Goal: Find specific page/section: Find specific page/section

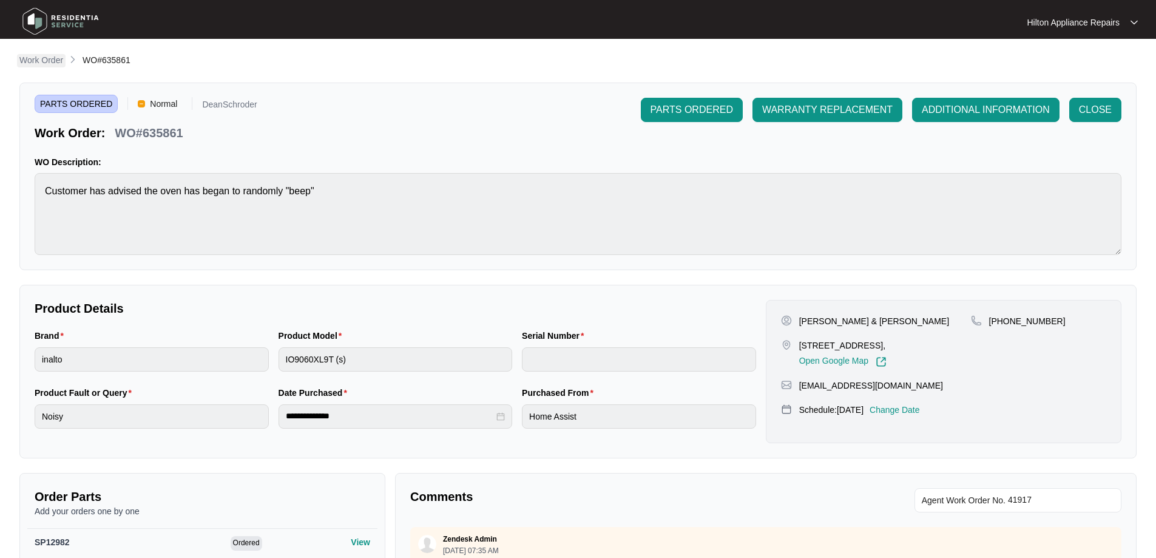
click at [44, 63] on p "Work Order" at bounding box center [41, 60] width 44 height 12
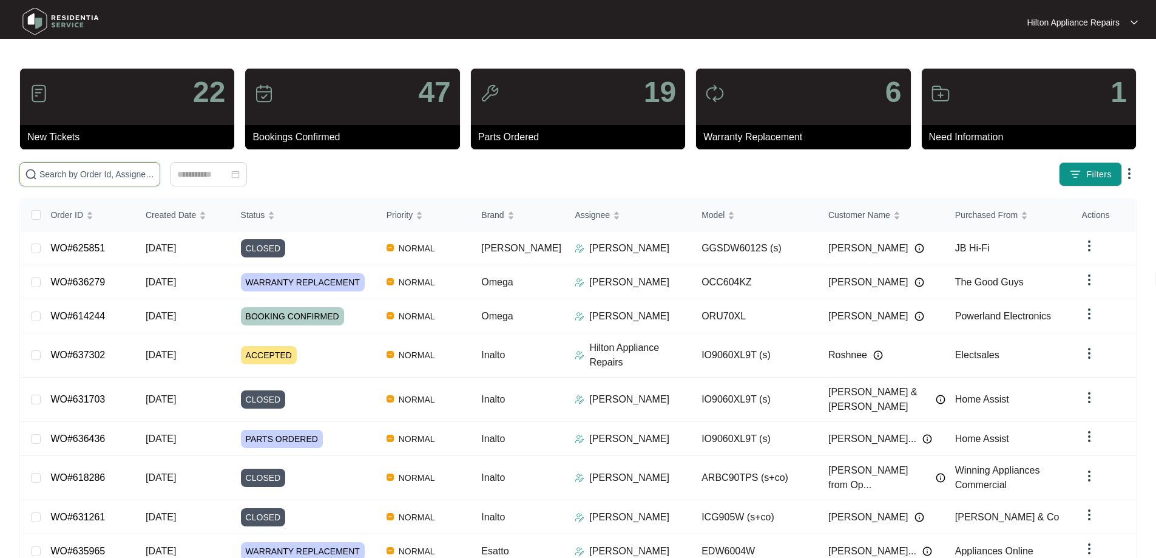
click at [127, 176] on input "text" at bounding box center [96, 174] width 115 height 13
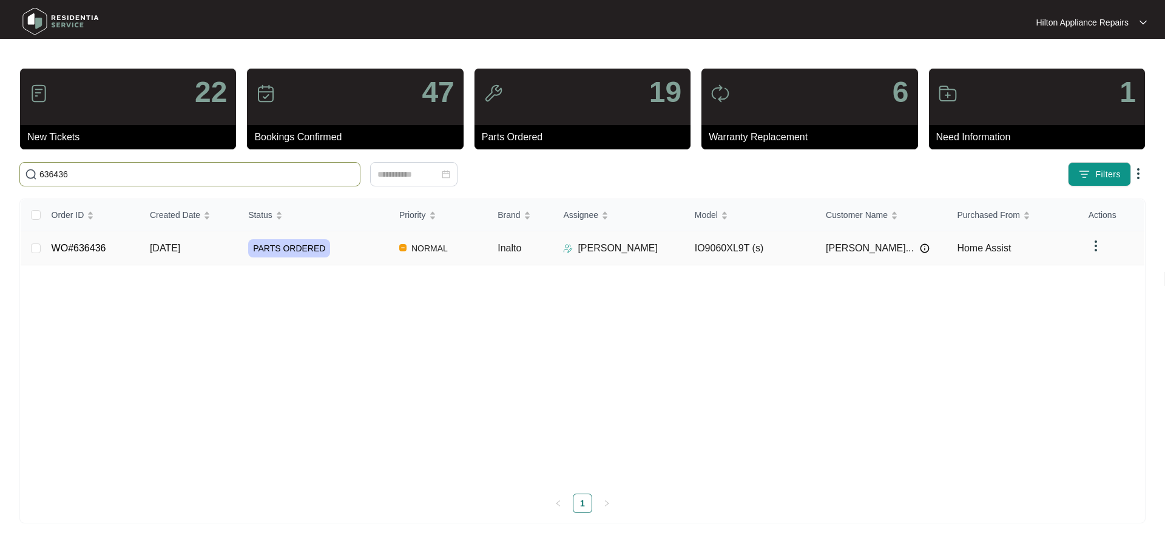
type input "636436"
click at [371, 254] on div "PARTS ORDERED" at bounding box center [318, 248] width 141 height 18
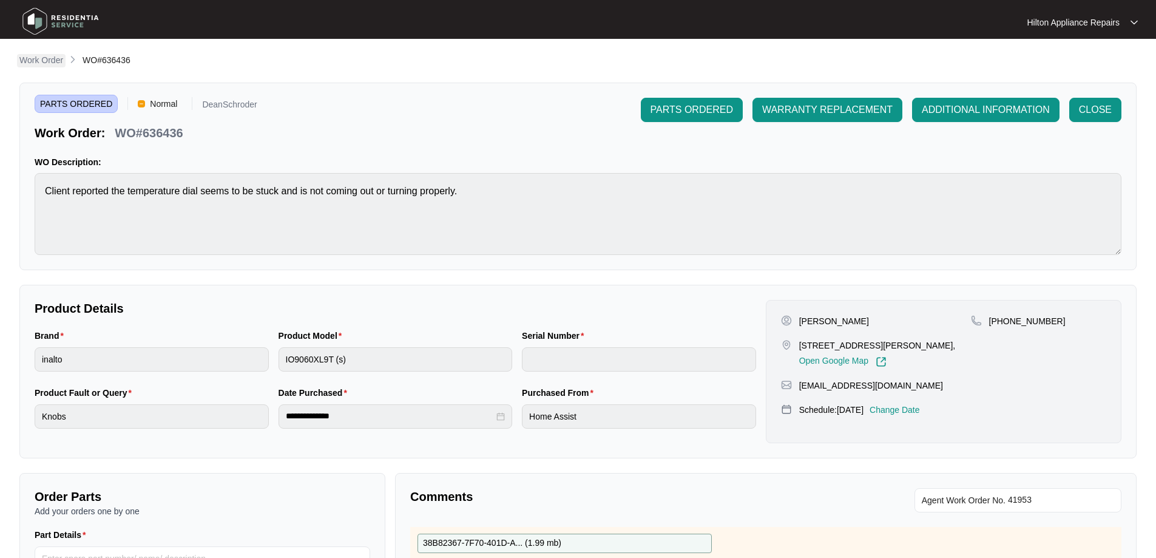
click at [53, 63] on p "Work Order" at bounding box center [41, 60] width 44 height 12
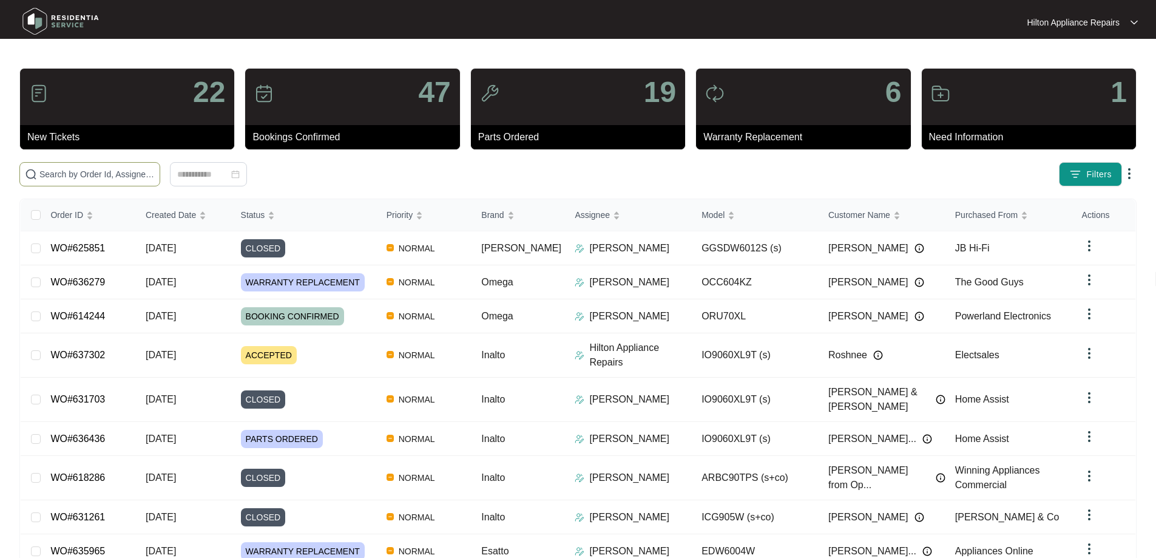
click at [155, 171] on input "text" at bounding box center [96, 174] width 115 height 13
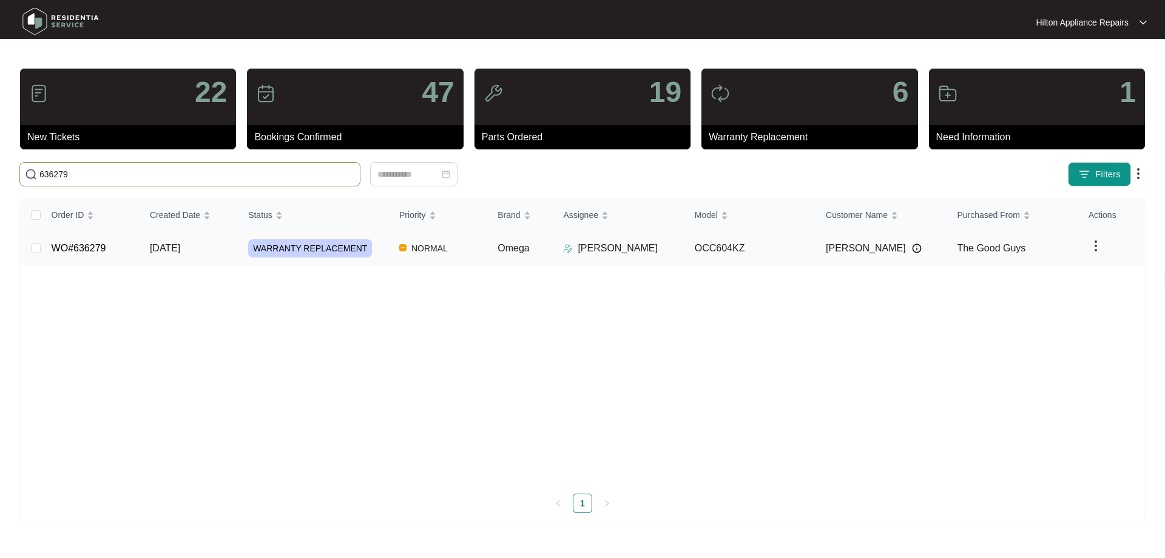
type input "636279"
click at [391, 248] on td "NORMAL" at bounding box center [439, 248] width 98 height 34
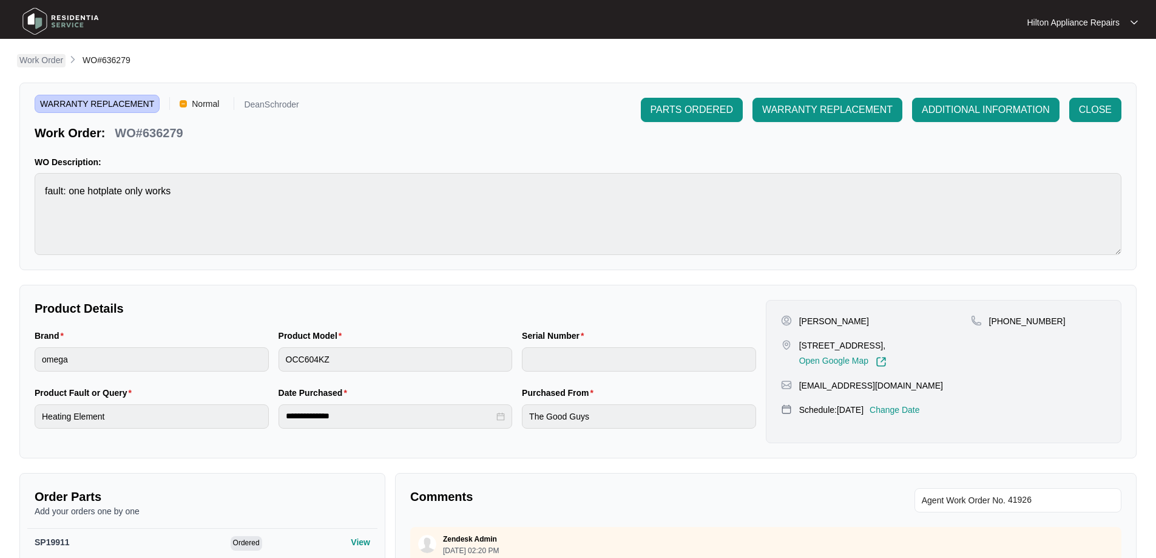
click at [51, 55] on p "Work Order" at bounding box center [41, 60] width 44 height 12
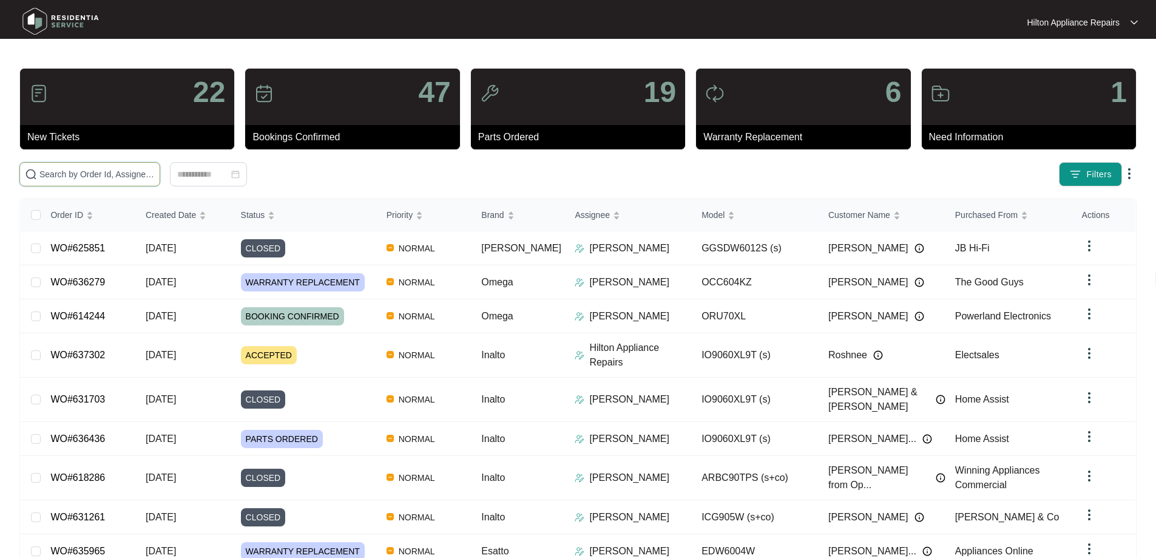
click at [155, 178] on input "text" at bounding box center [96, 174] width 115 height 13
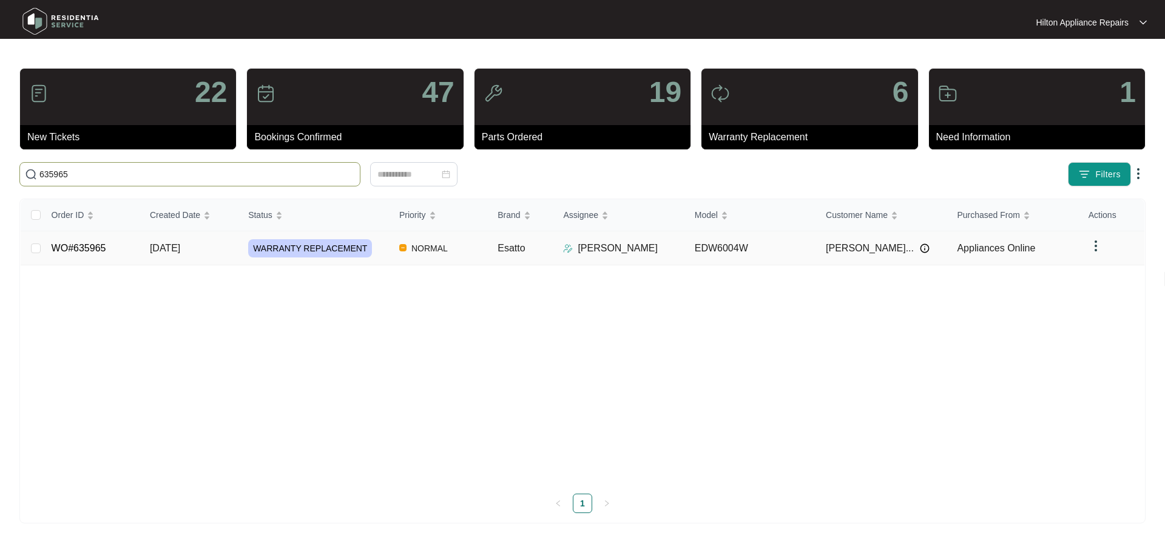
type input "635965"
click at [474, 249] on td "NORMAL" at bounding box center [439, 248] width 98 height 34
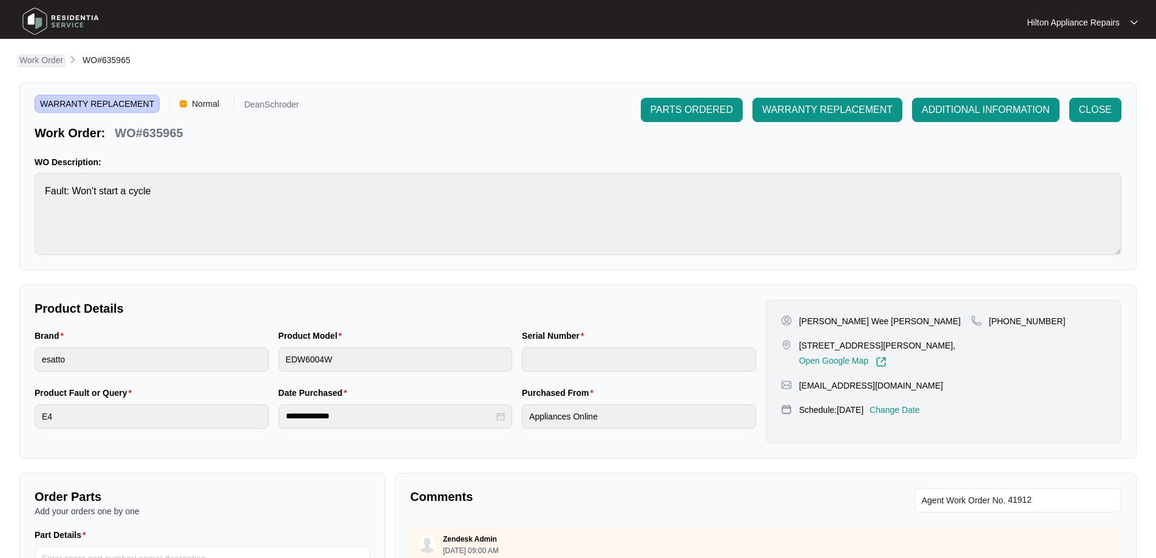
click at [51, 60] on p "Work Order" at bounding box center [41, 60] width 44 height 12
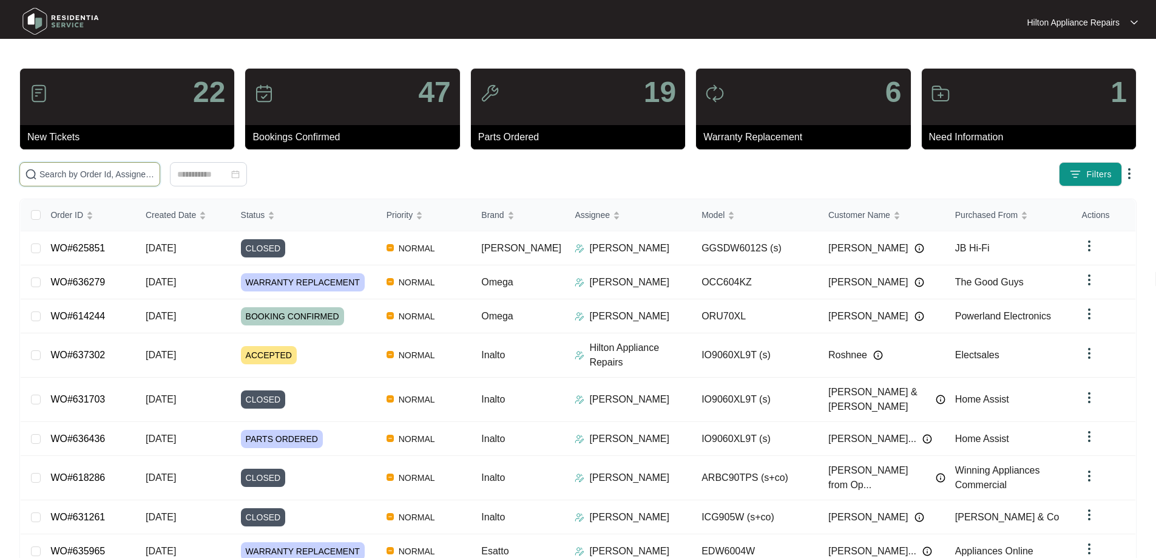
click at [110, 175] on input "text" at bounding box center [96, 174] width 115 height 13
click at [155, 180] on input "text" at bounding box center [96, 174] width 115 height 13
click at [155, 178] on input "text" at bounding box center [96, 174] width 115 height 13
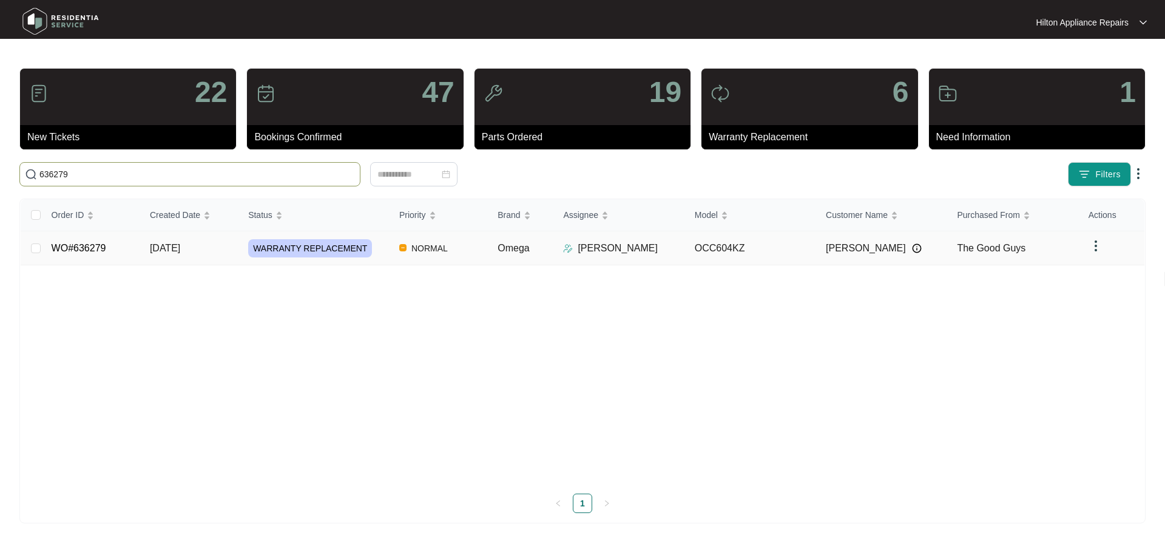
type input "636279"
click at [388, 249] on div "WARRANTY REPLACEMENT" at bounding box center [318, 248] width 141 height 18
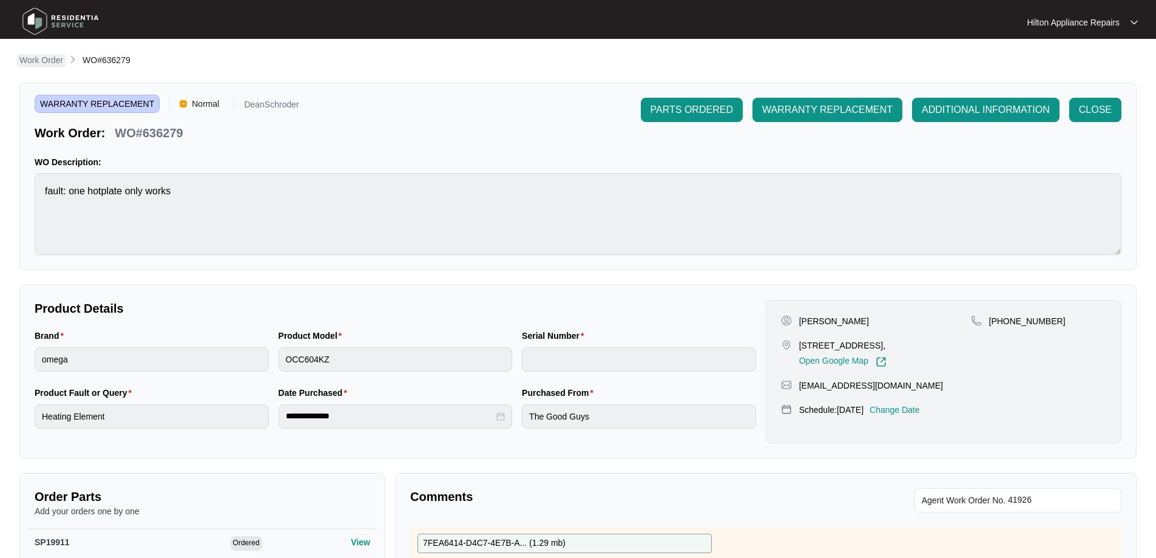
click at [48, 59] on p "Work Order" at bounding box center [41, 60] width 44 height 12
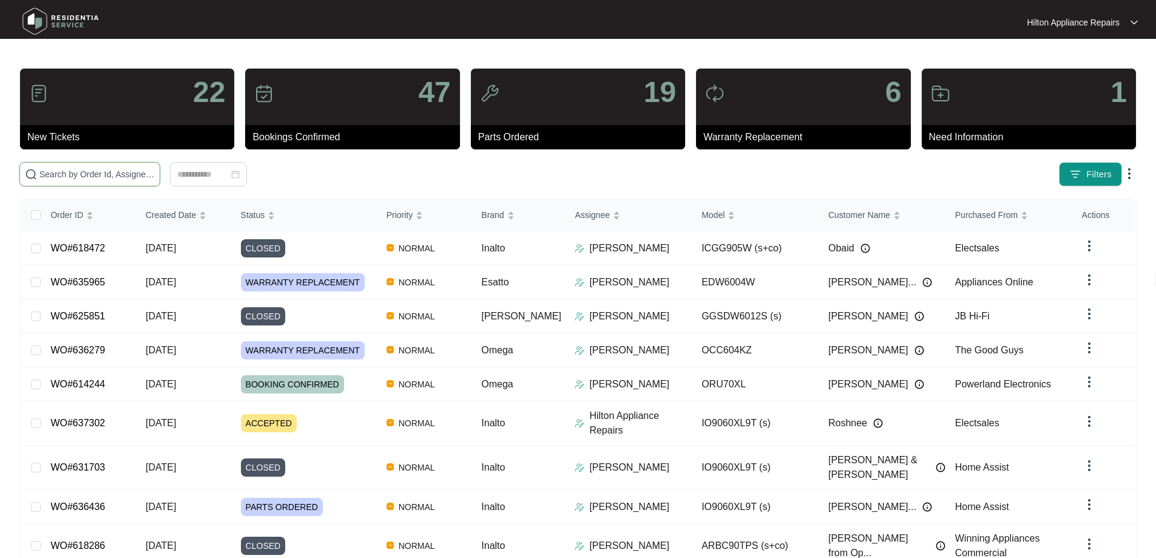
click at [149, 172] on input "text" at bounding box center [96, 174] width 115 height 13
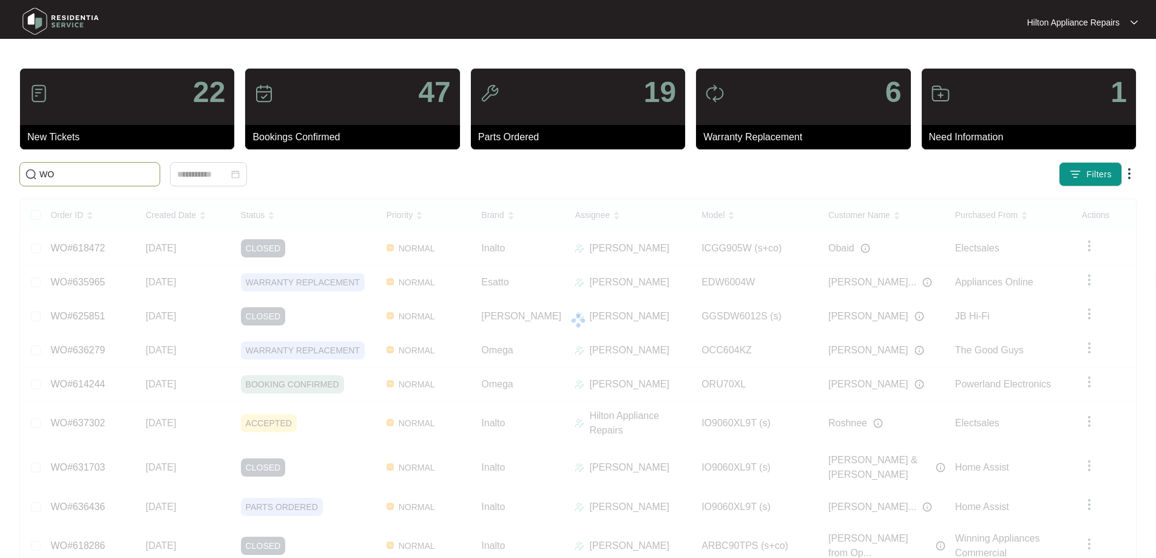
type input "W"
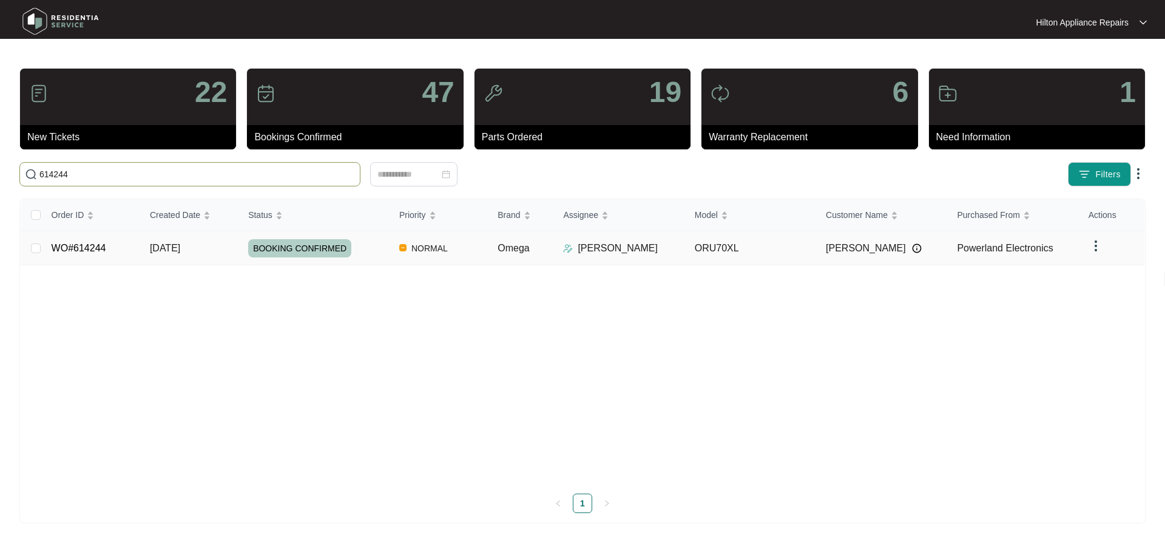
type input "614244"
click at [476, 247] on td "NORMAL" at bounding box center [439, 248] width 98 height 34
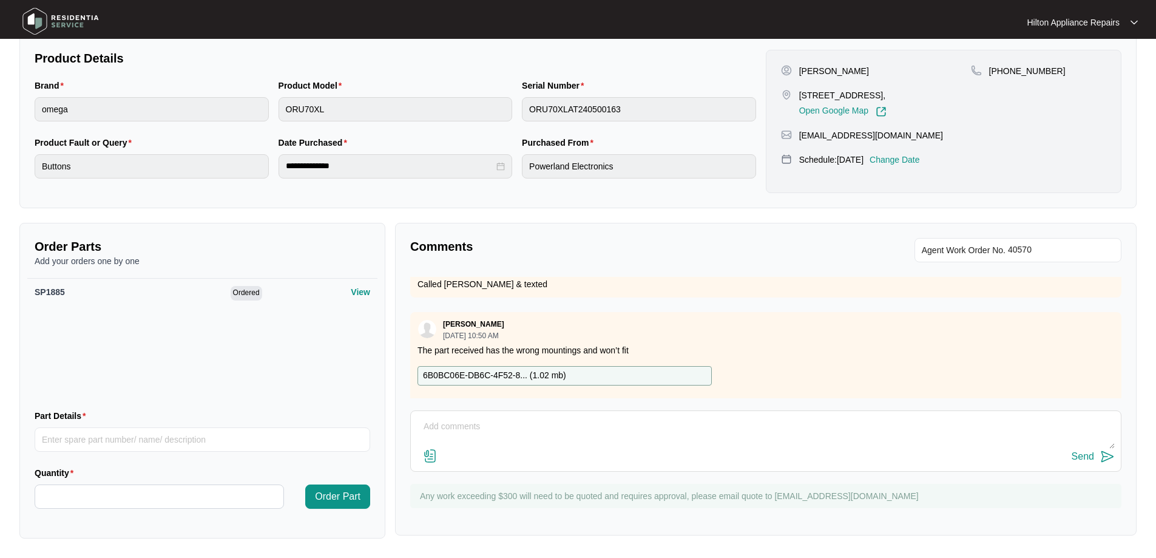
scroll to position [1678, 0]
